Goal: Contribute content: Add original content to the website for others to see

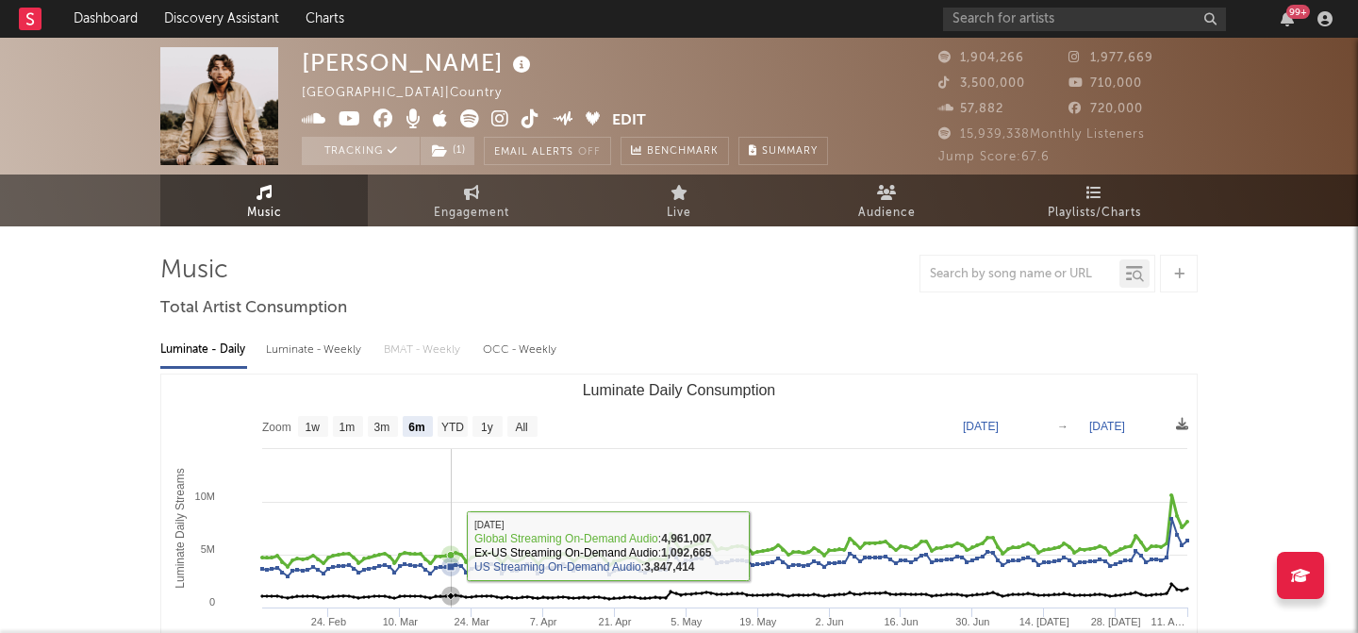
select select "6m"
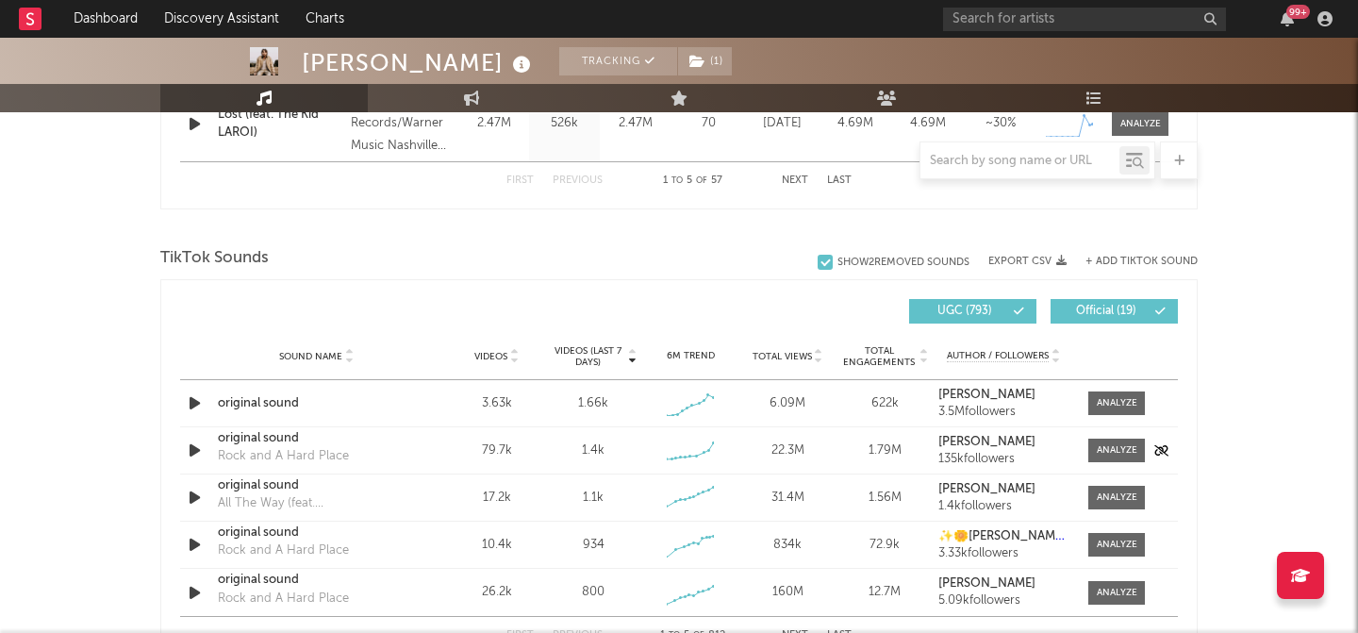
scroll to position [1164, 0]
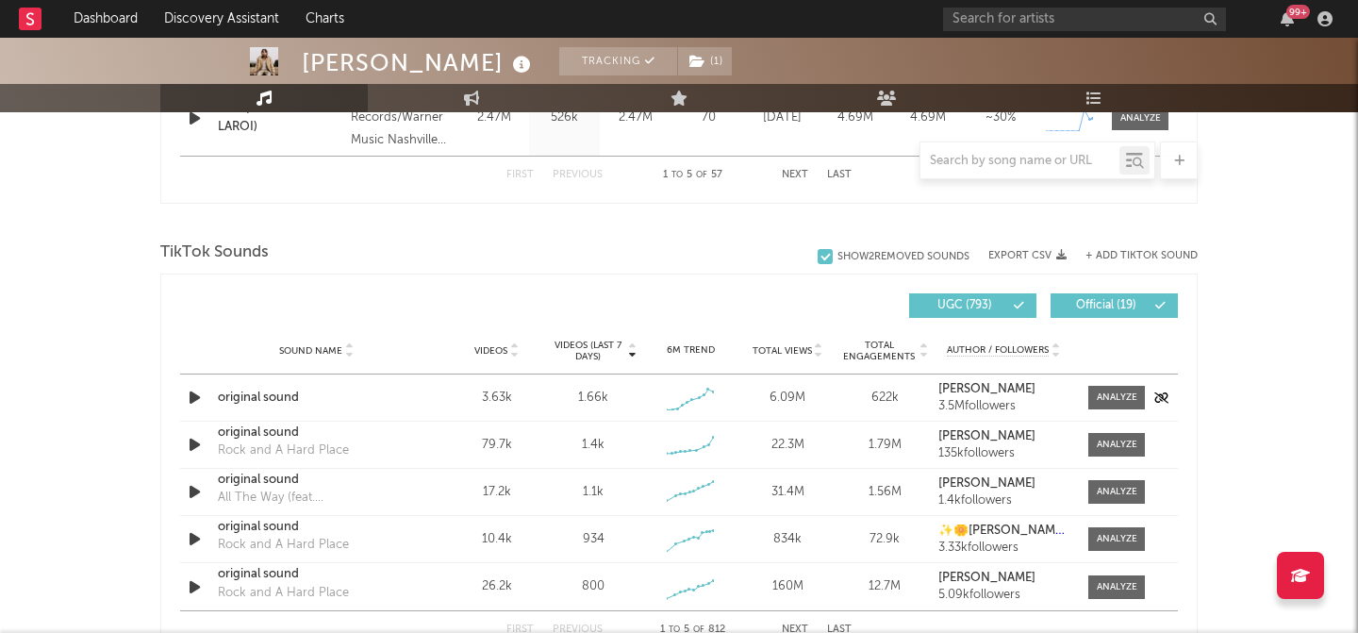
click at [270, 388] on div "original sound" at bounding box center [316, 397] width 197 height 19
click at [1089, 399] on span at bounding box center [1116, 398] width 57 height 24
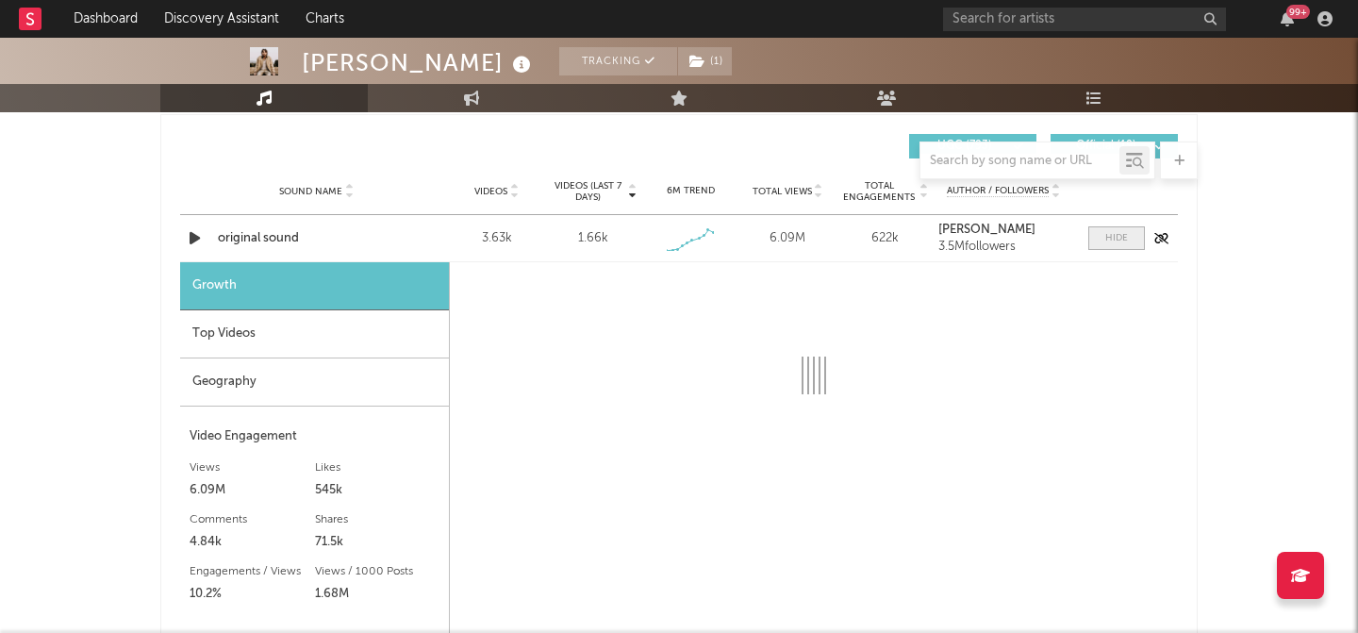
select select "1w"
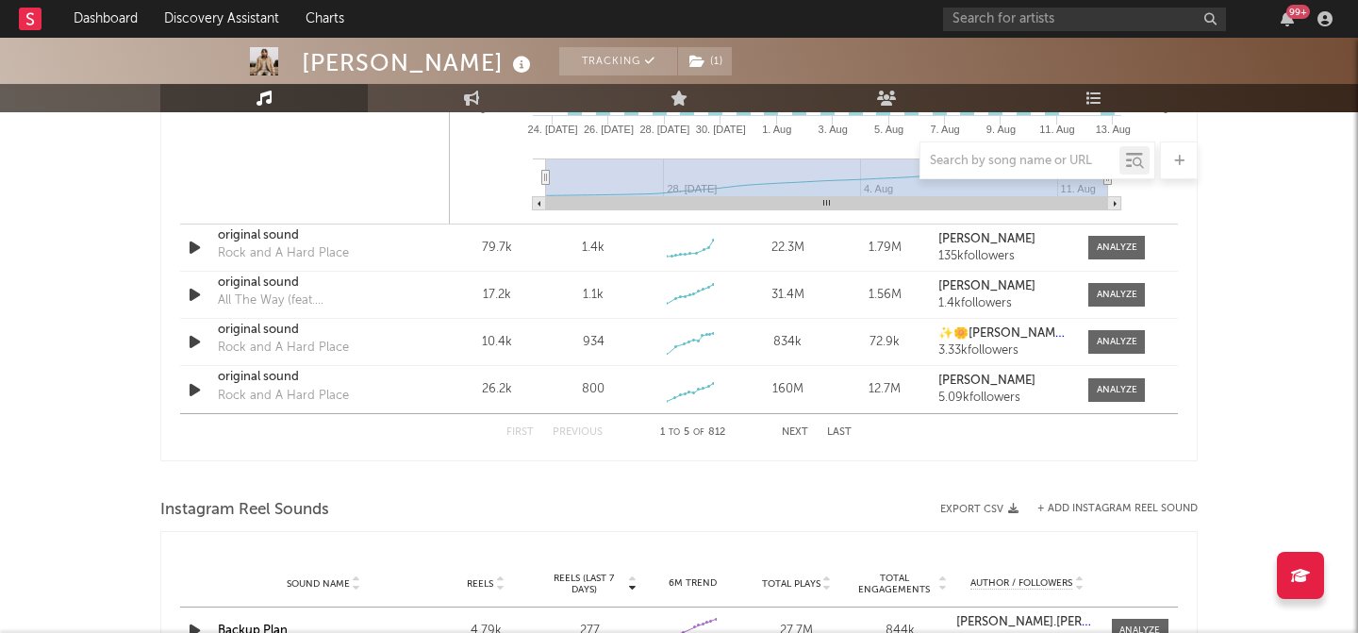
scroll to position [1928, 0]
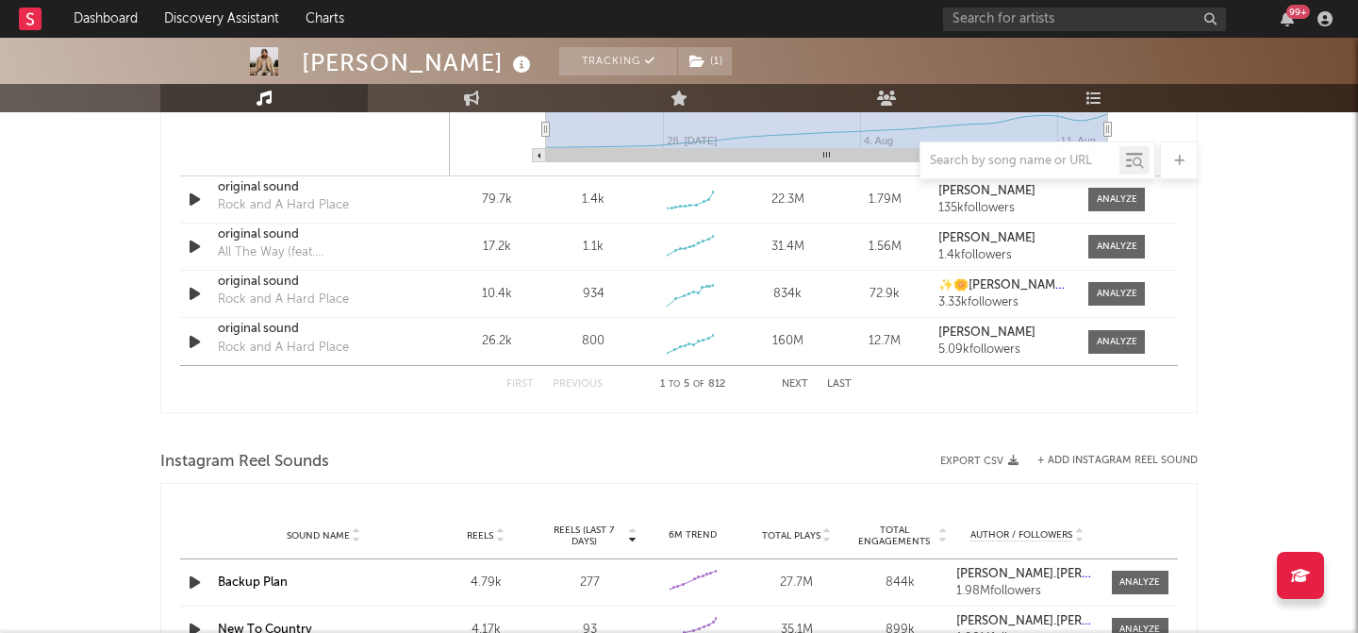
click at [800, 382] on button "Next" at bounding box center [795, 384] width 26 height 10
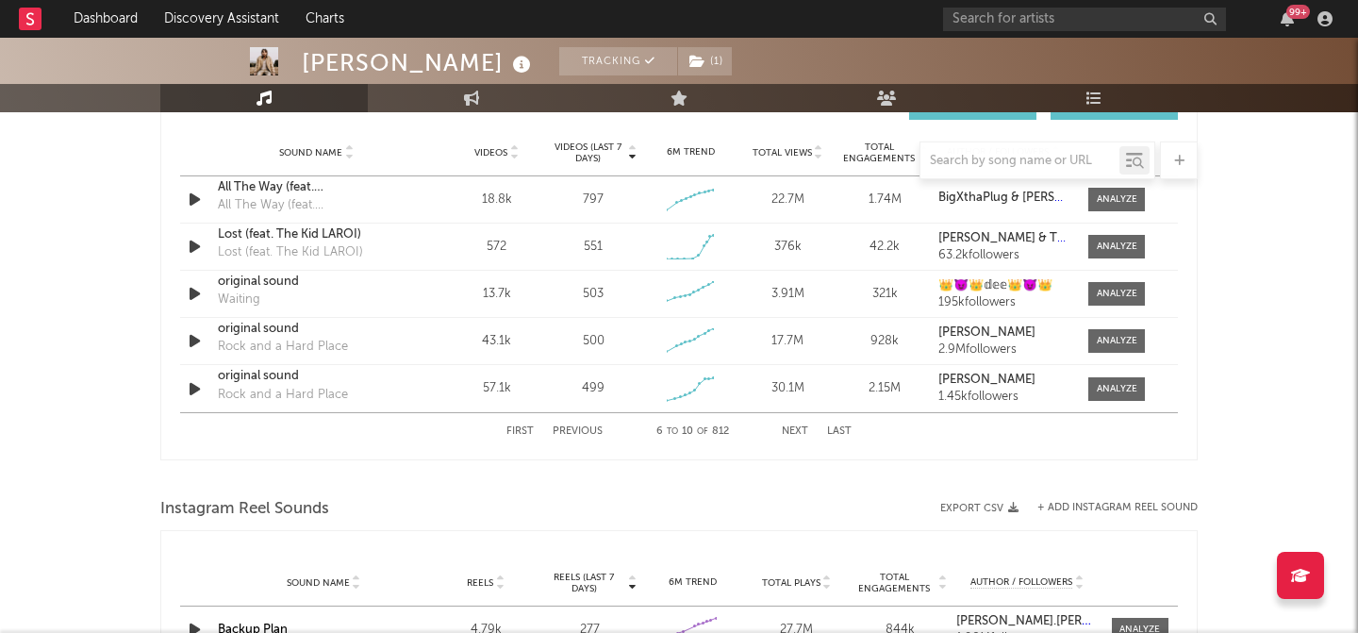
scroll to position [1336, 0]
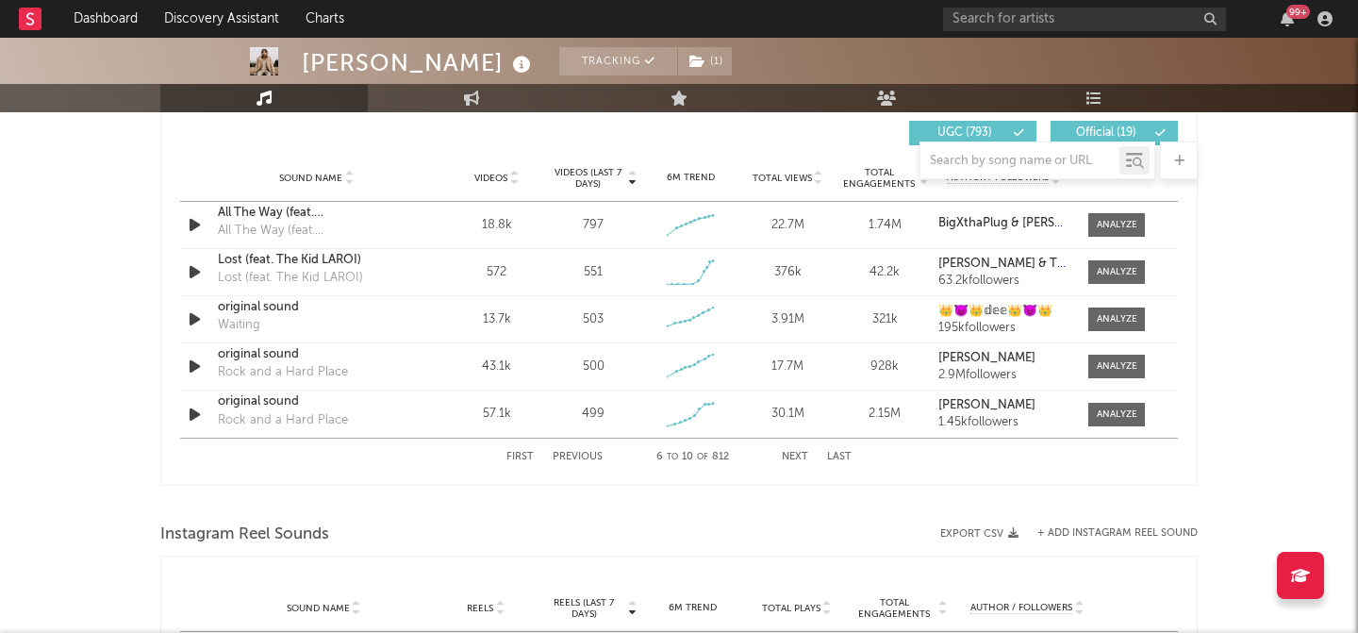
click at [590, 455] on button "Previous" at bounding box center [578, 457] width 50 height 10
select select "1w"
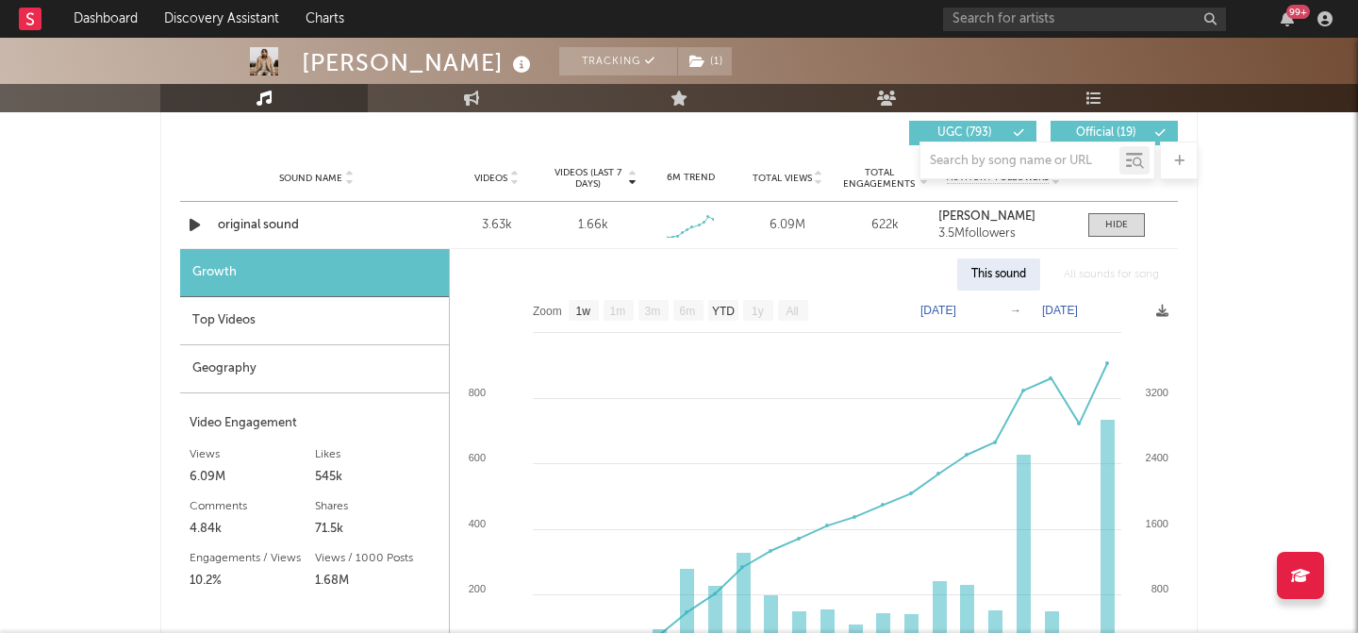
click at [1168, 152] on div at bounding box center [1179, 160] width 38 height 38
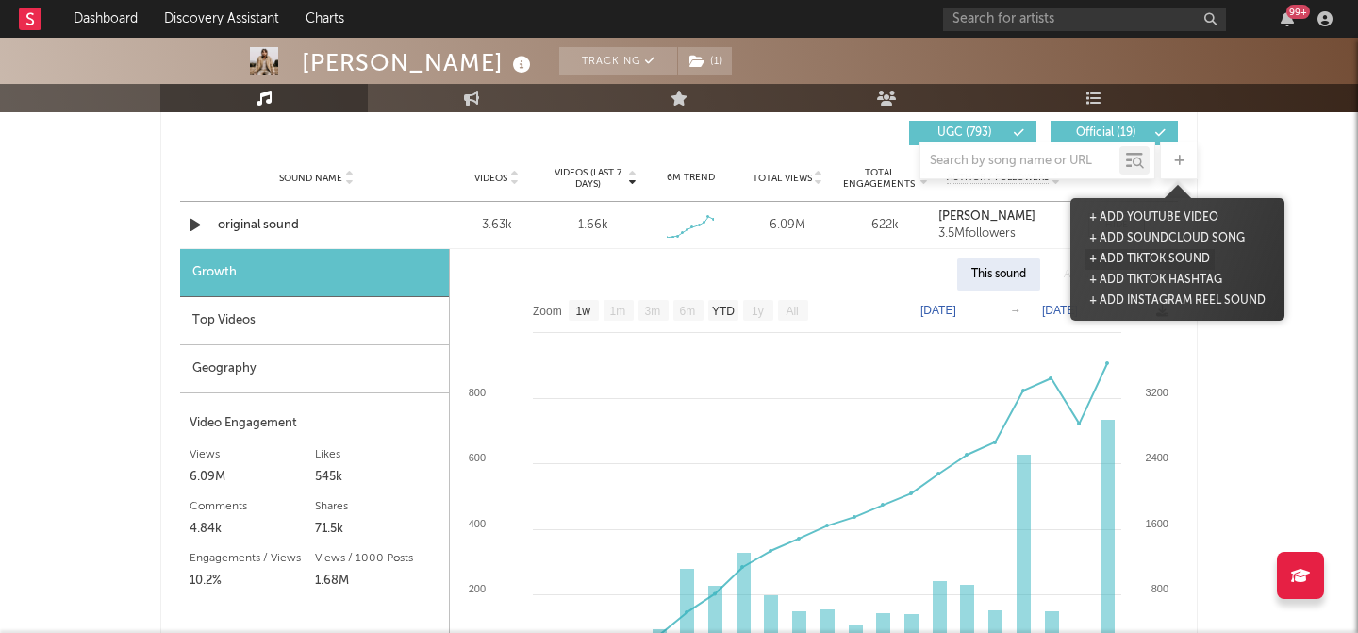
click at [1102, 254] on button "+ Add TikTok Sound" at bounding box center [1149, 259] width 130 height 21
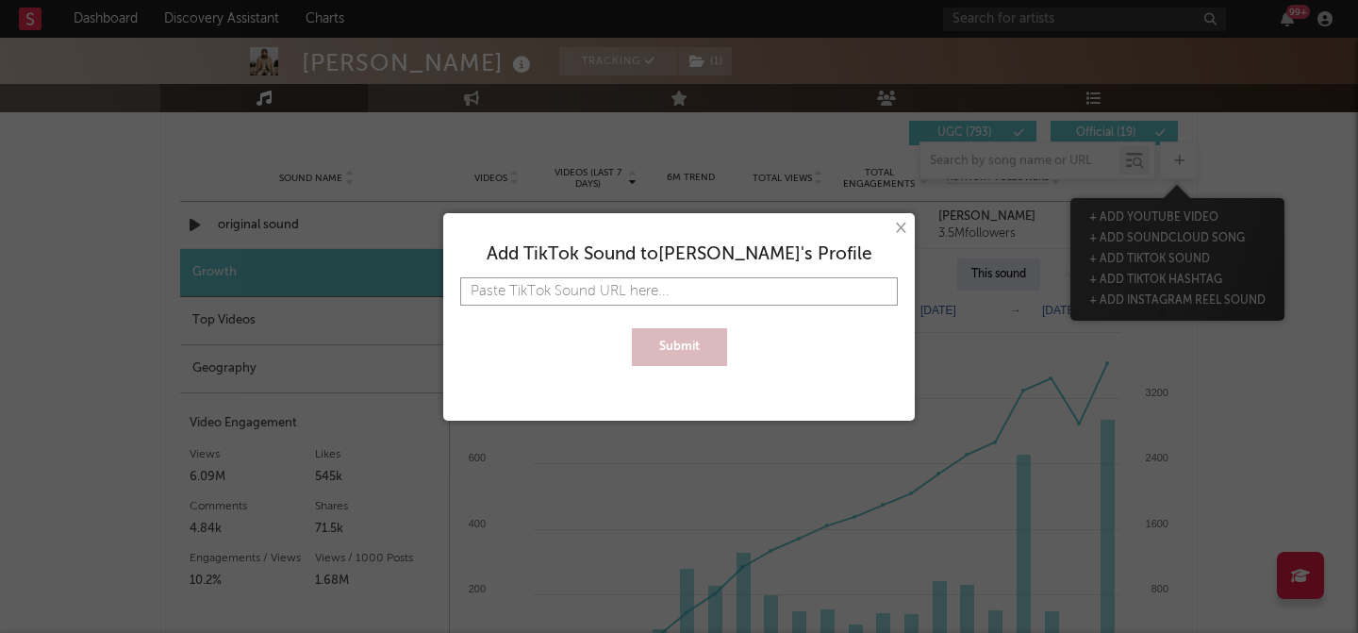
click at [775, 284] on input "text" at bounding box center [678, 291] width 437 height 28
paste input "[URL][DOMAIN_NAME]"
type input "[URL][DOMAIN_NAME]"
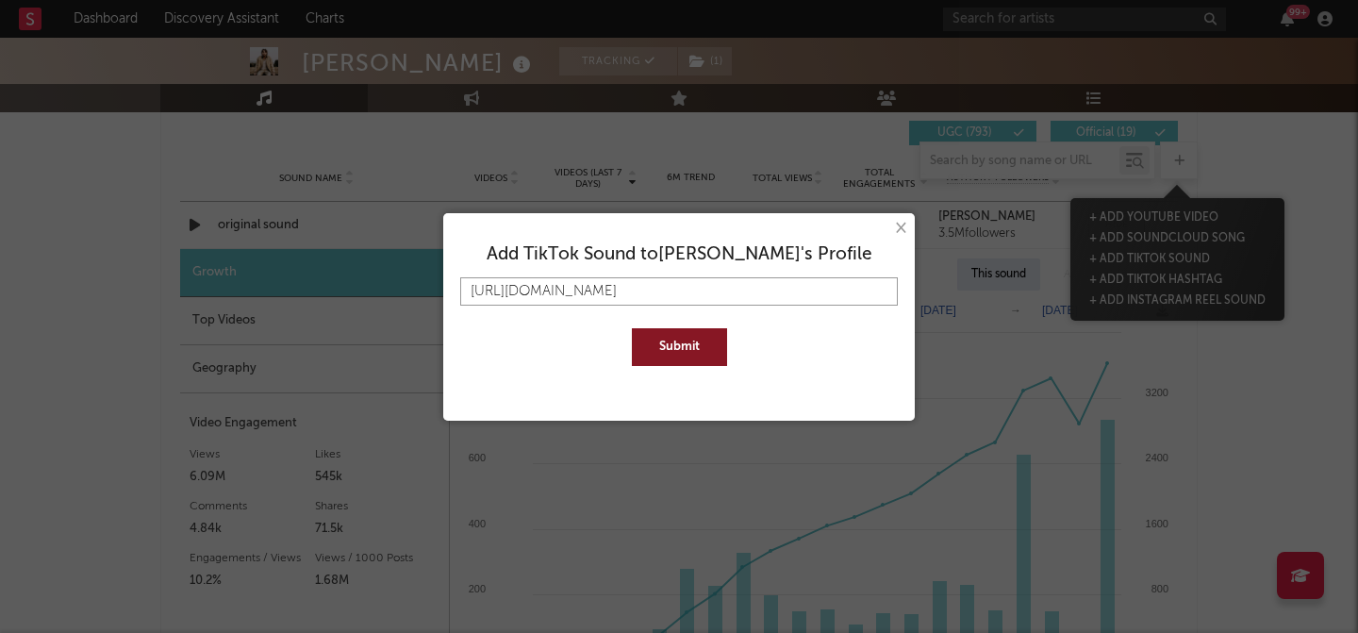
click at [652, 288] on input "[URL][DOMAIN_NAME]" at bounding box center [678, 291] width 437 height 28
type input "[URL][DOMAIN_NAME]"
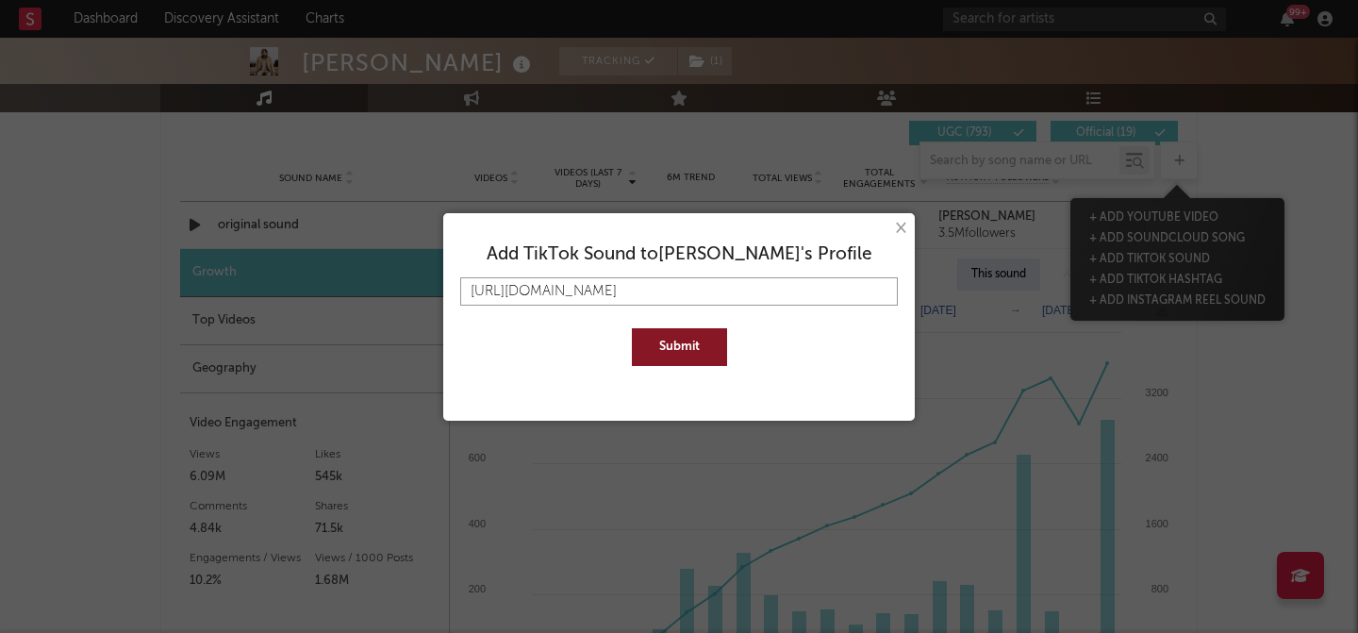
type input "[URL][DOMAIN_NAME]"
type input "[URL][DOMAIN_NAME]?"
type input "[URL][DOMAIN_NAME]"
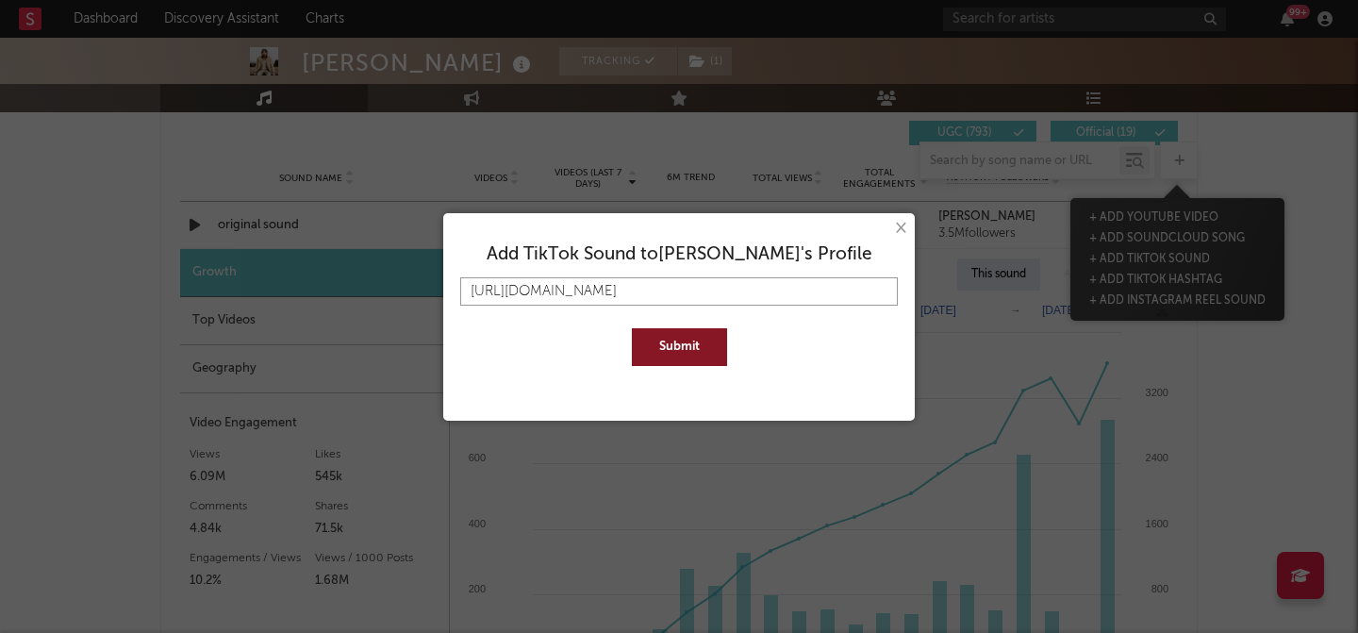
type input "[URL][DOMAIN_NAME]"
click at [632, 328] on button "Submit" at bounding box center [679, 347] width 95 height 38
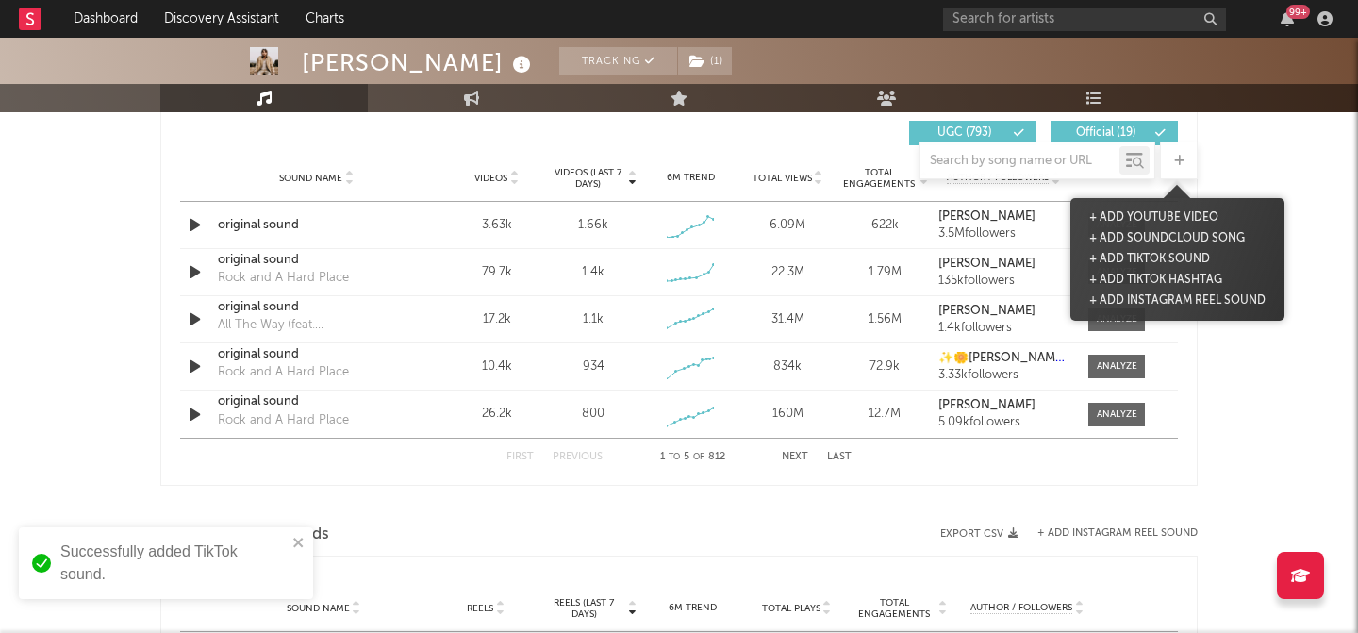
scroll to position [0, 0]
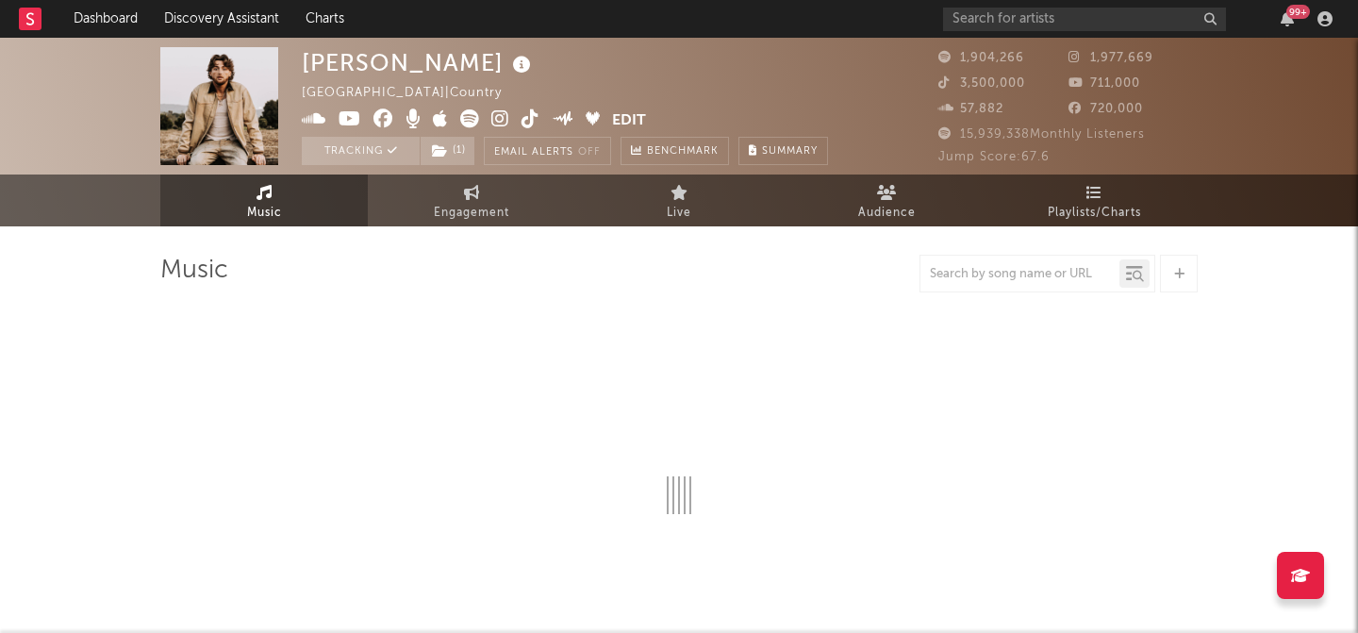
select select "6m"
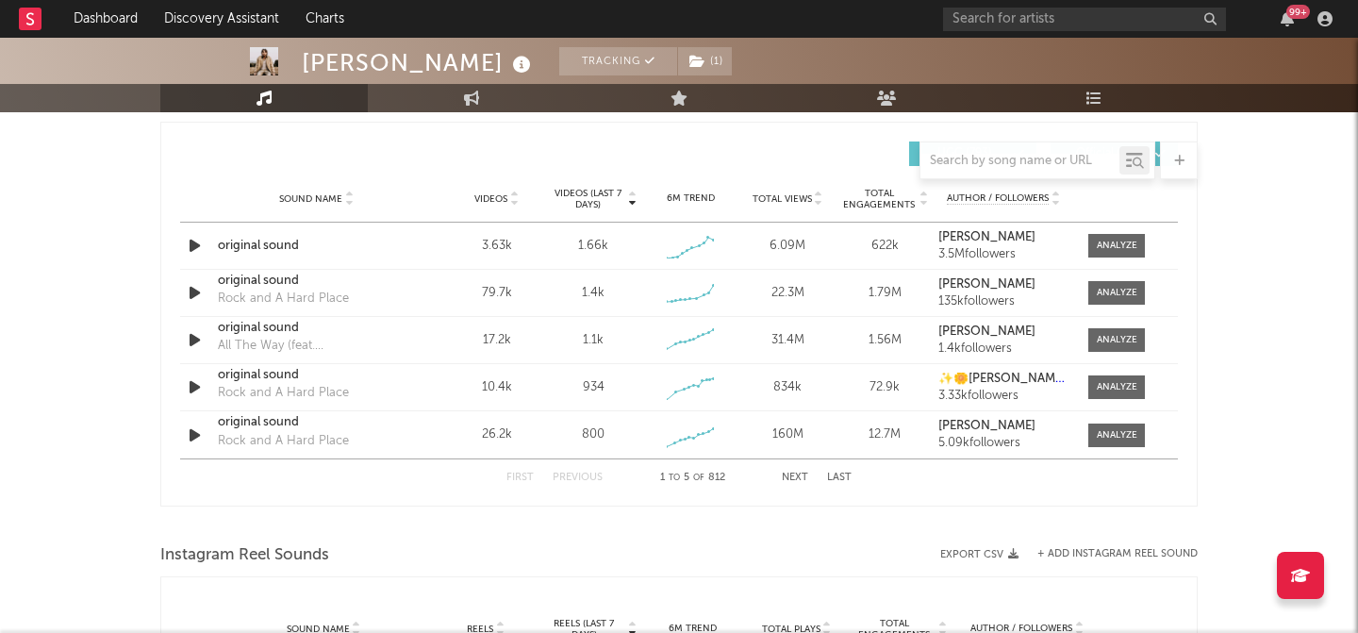
scroll to position [1334, 0]
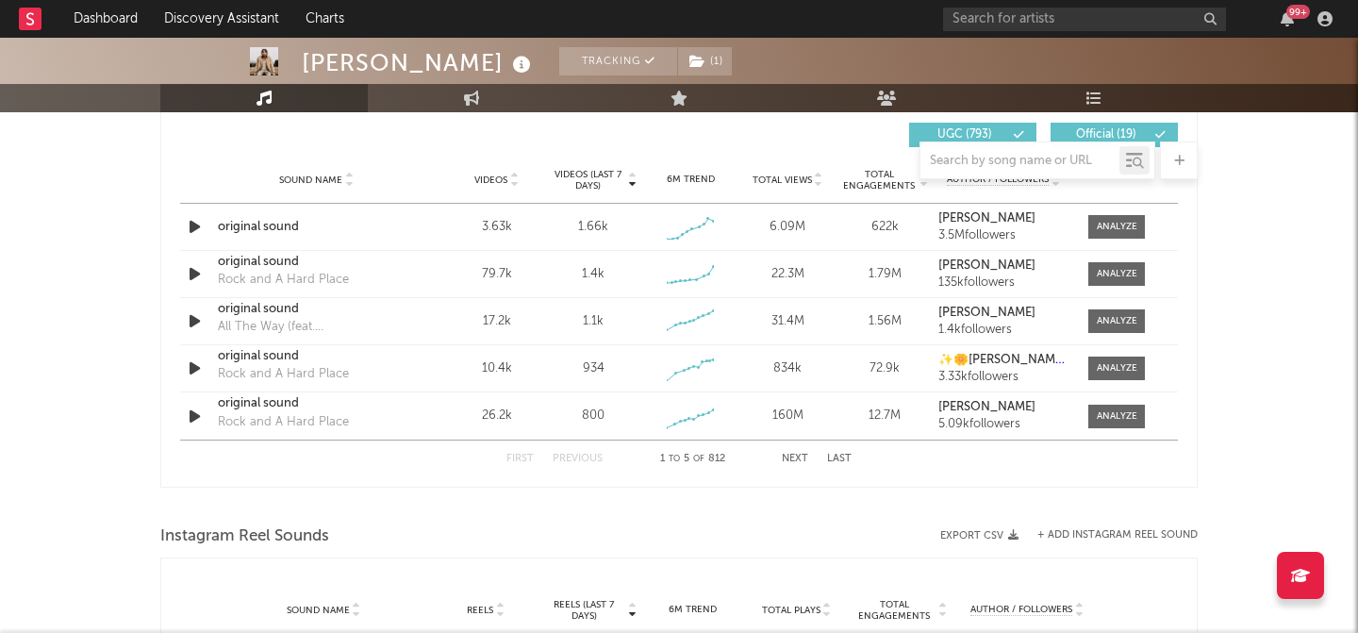
click at [806, 457] on button "Next" at bounding box center [795, 459] width 26 height 10
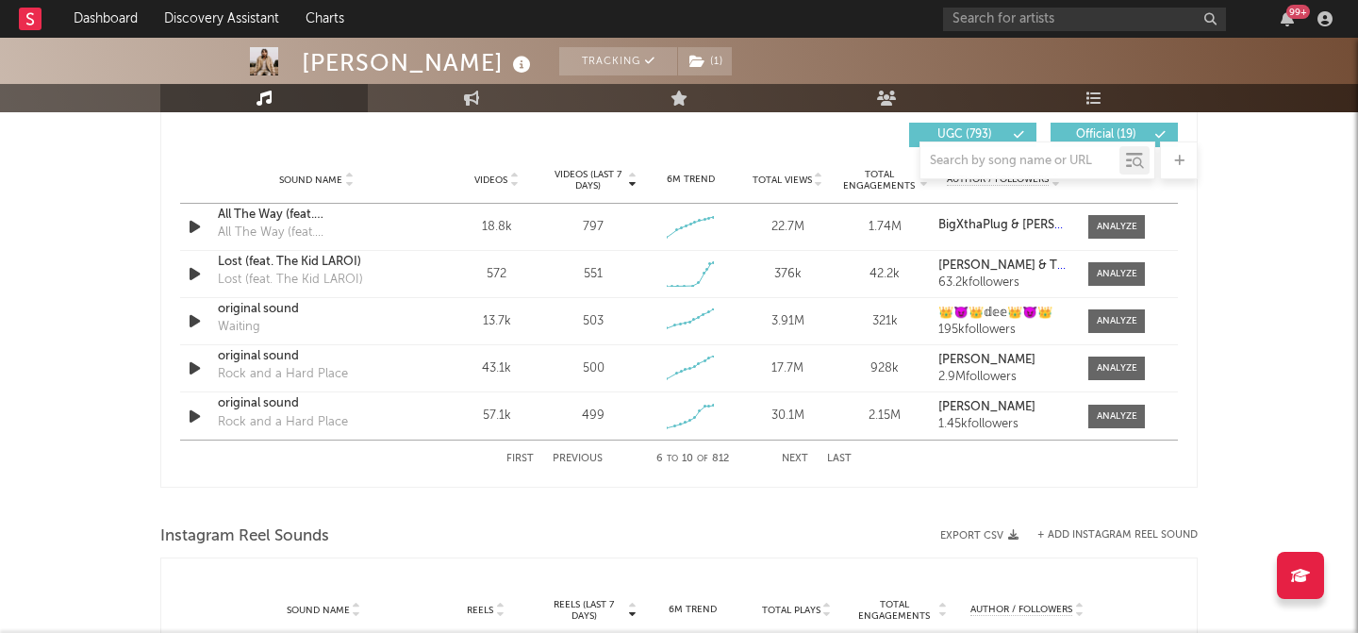
click at [806, 457] on button "Next" at bounding box center [795, 459] width 26 height 10
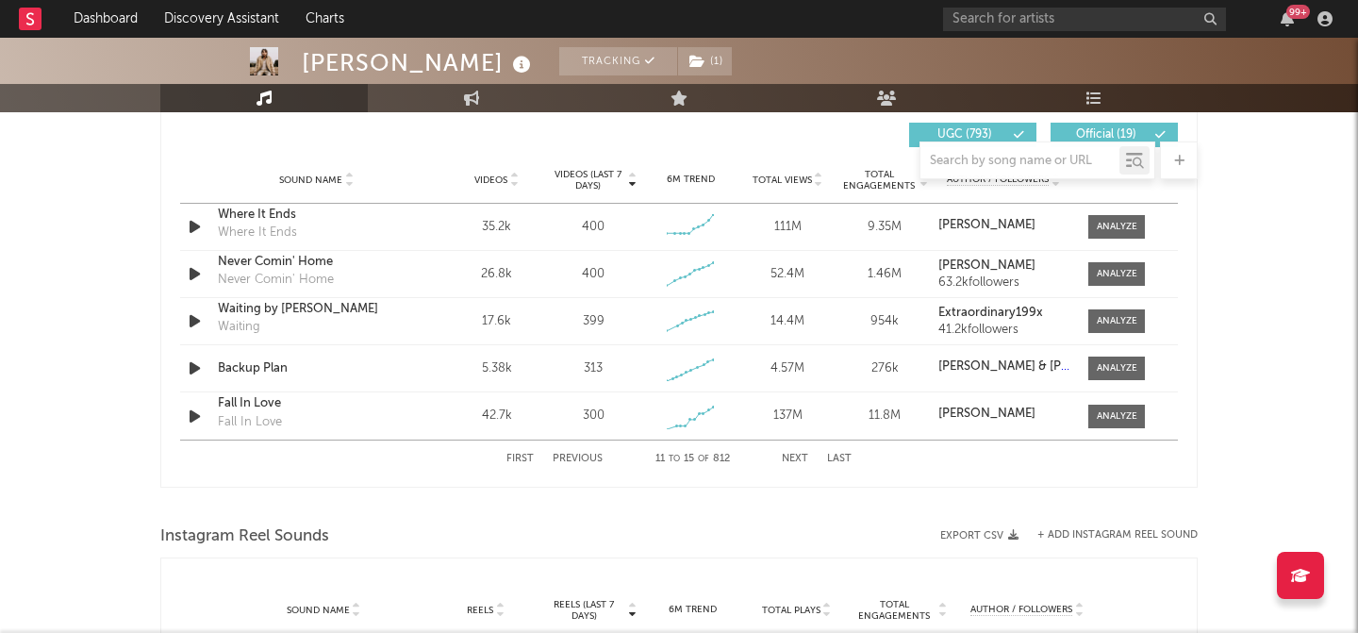
click at [529, 454] on button "First" at bounding box center [519, 459] width 27 height 10
